Goal: Task Accomplishment & Management: Complete application form

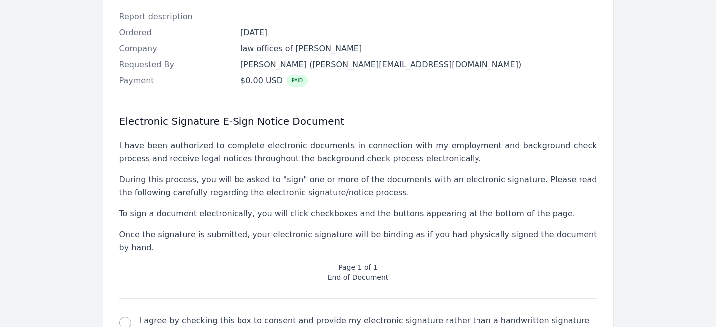
scroll to position [362, 0]
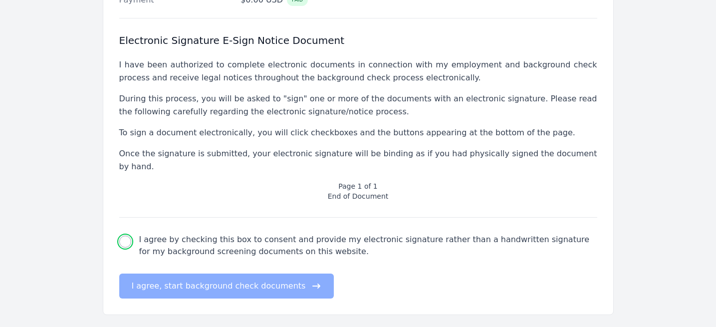
click at [122, 236] on input "I agree by checking this box to consent and provide my electronic signature rat…" at bounding box center [125, 242] width 12 height 12
checkbox input "true"
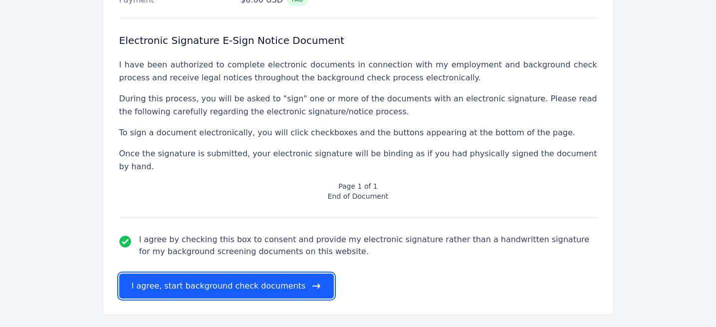
click at [143, 274] on button "I agree, start background check documents" at bounding box center [226, 286] width 215 height 25
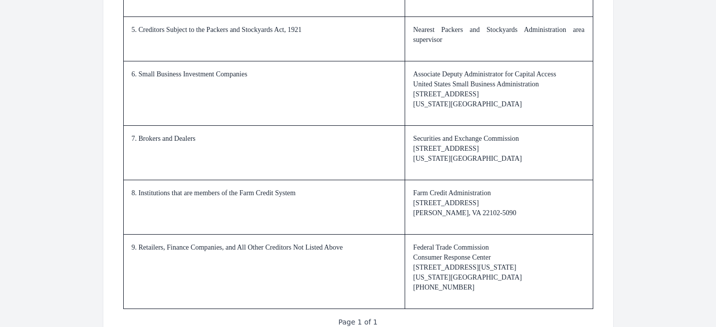
scroll to position [1567, 0]
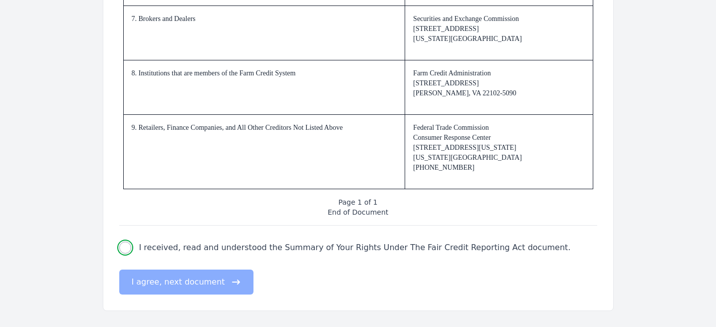
click at [130, 246] on input "I received, read and understood the Summary of Your Rights Under The Fair Credi…" at bounding box center [125, 248] width 12 height 12
checkbox input "true"
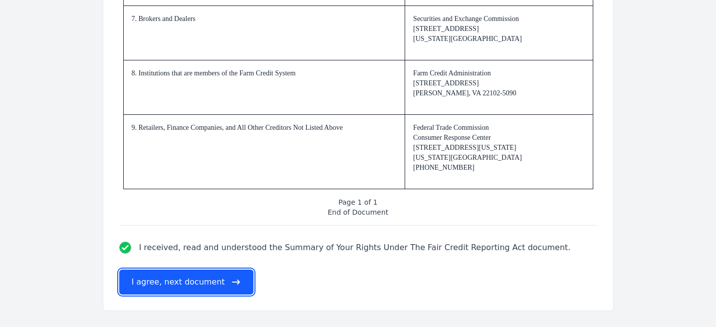
click at [154, 287] on button "I agree, next document" at bounding box center [186, 282] width 134 height 25
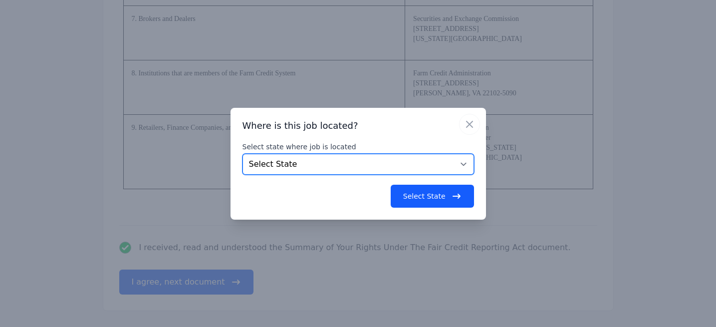
click at [332, 161] on select "Select State [US_STATE] [US_STATE] [US_STATE] [US_STATE] [US_STATE] [US_STATE] …" at bounding box center [359, 164] width 232 height 21
select select "CA"
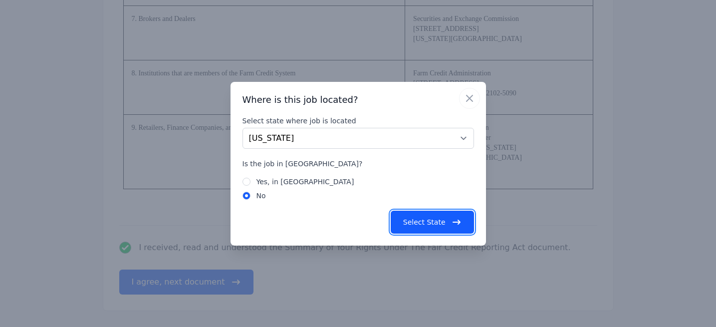
click at [444, 227] on button "Select State" at bounding box center [432, 222] width 83 height 23
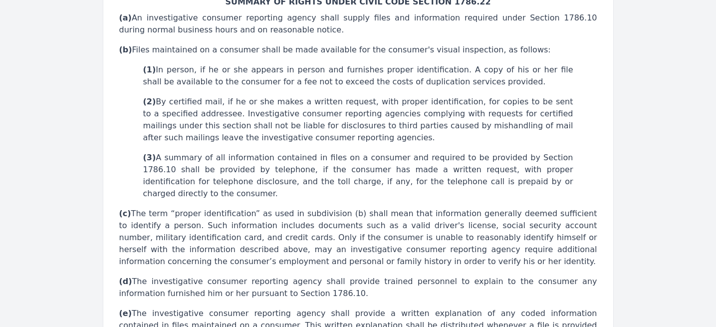
scroll to position [447, 0]
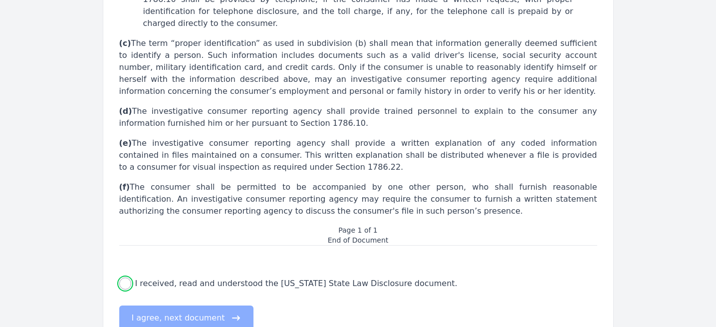
click at [126, 278] on input "I received, read and understood the [US_STATE] State Law Disclosure document." at bounding box center [125, 284] width 12 height 12
checkbox input "true"
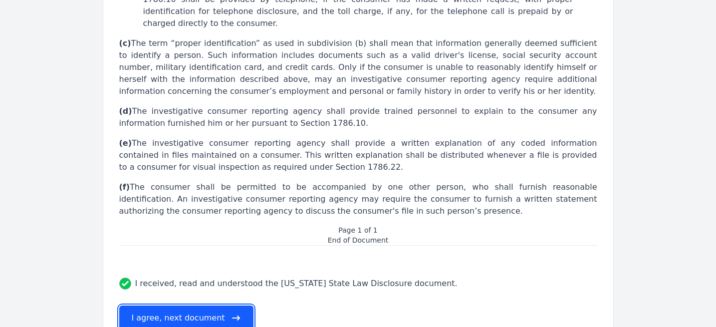
click at [156, 305] on button "I agree, next document" at bounding box center [186, 317] width 134 height 25
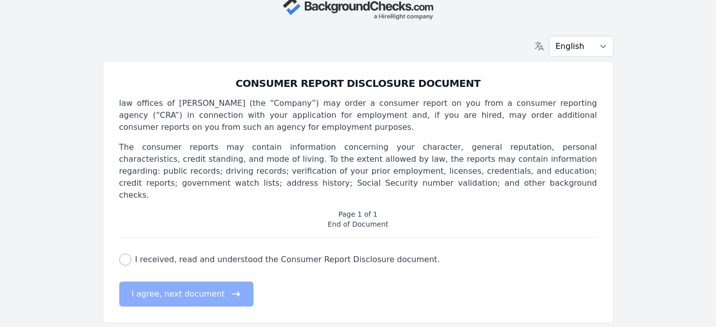
scroll to position [0, 0]
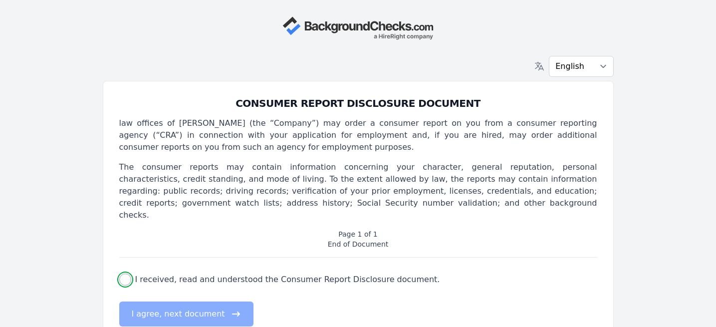
click at [123, 274] on input "I received, read and understood the Consumer Report Disclosure document." at bounding box center [125, 280] width 12 height 12
checkbox input "true"
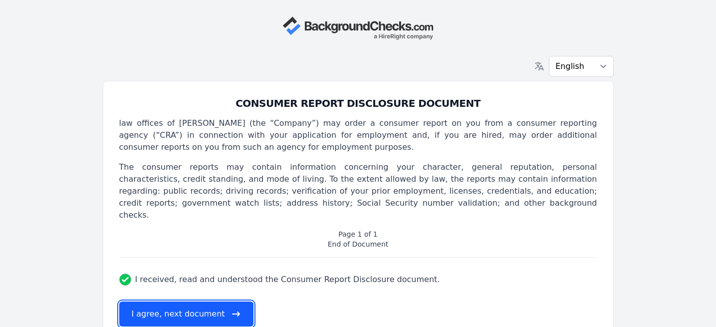
click at [155, 301] on button "I agree, next document" at bounding box center [186, 313] width 134 height 25
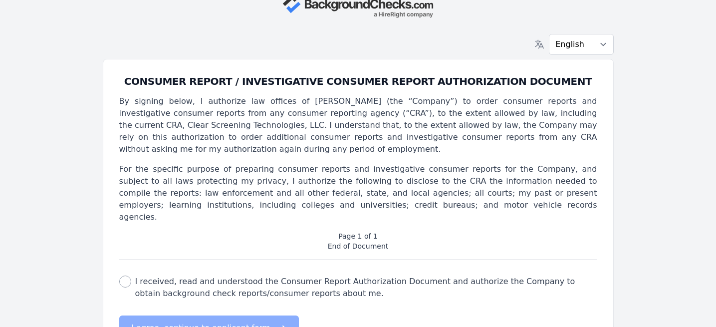
scroll to position [34, 0]
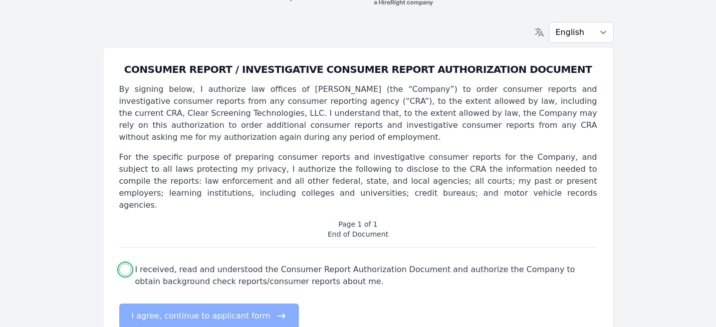
click at [130, 264] on input "I received, read and understood the Consumer Report Authorization Document and …" at bounding box center [125, 270] width 12 height 12
checkbox input "true"
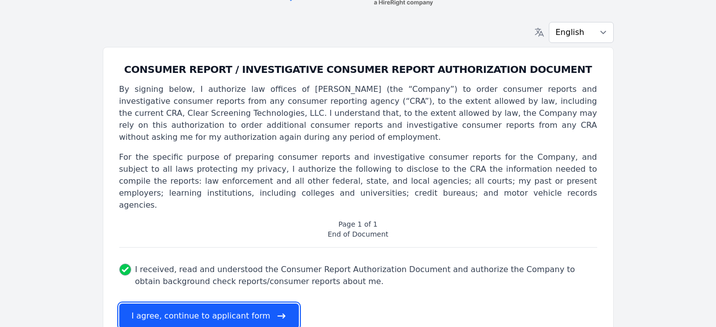
click at [161, 306] on button "I agree, continue to applicant form" at bounding box center [209, 315] width 180 height 25
select select
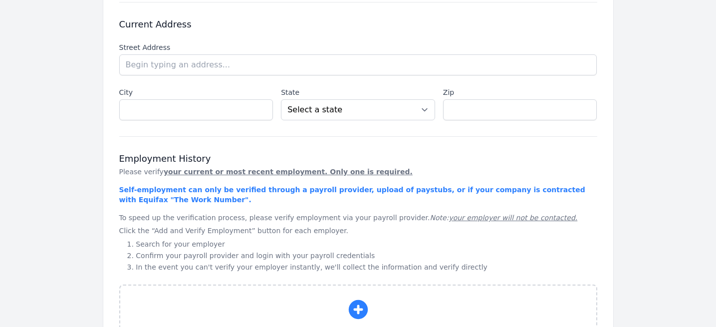
scroll to position [0, 0]
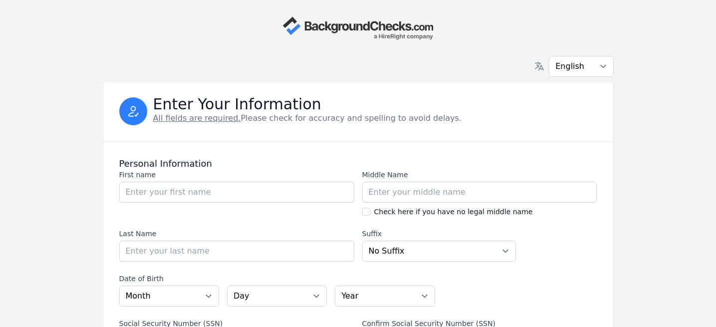
click at [359, 28] on img at bounding box center [358, 28] width 151 height 24
click at [336, 28] on img at bounding box center [358, 28] width 151 height 24
click at [295, 28] on img at bounding box center [358, 28] width 151 height 24
